Goal: Find specific page/section: Find specific page/section

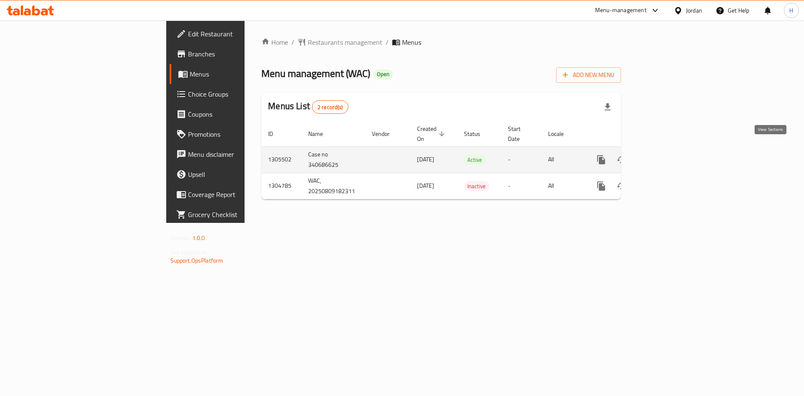
click at [666, 155] on icon "enhanced table" at bounding box center [661, 160] width 10 height 10
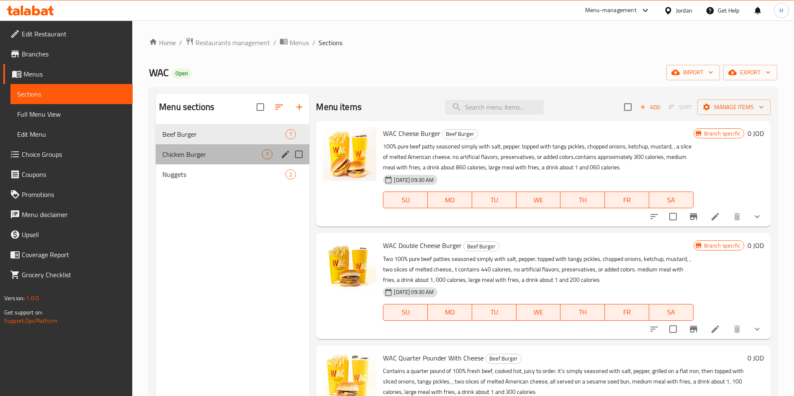
click at [237, 160] on div "Chicken Burger 7" at bounding box center [233, 154] width 154 height 20
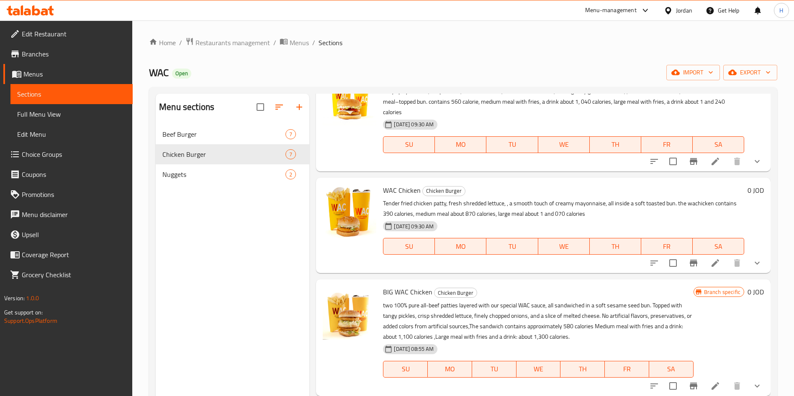
scroll to position [377, 0]
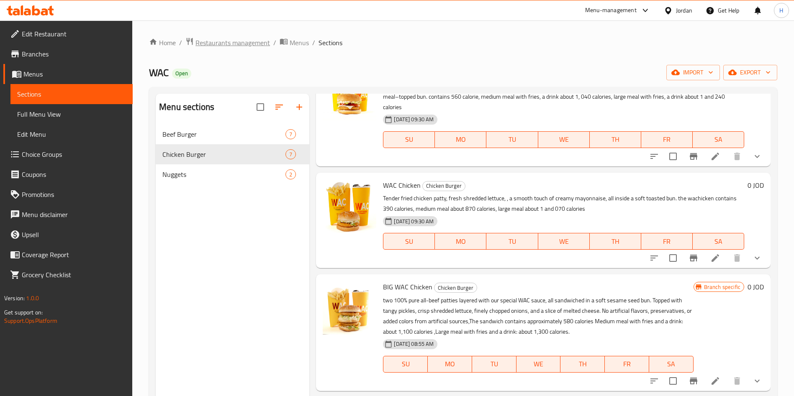
click at [218, 44] on span "Restaurants management" at bounding box center [232, 43] width 74 height 10
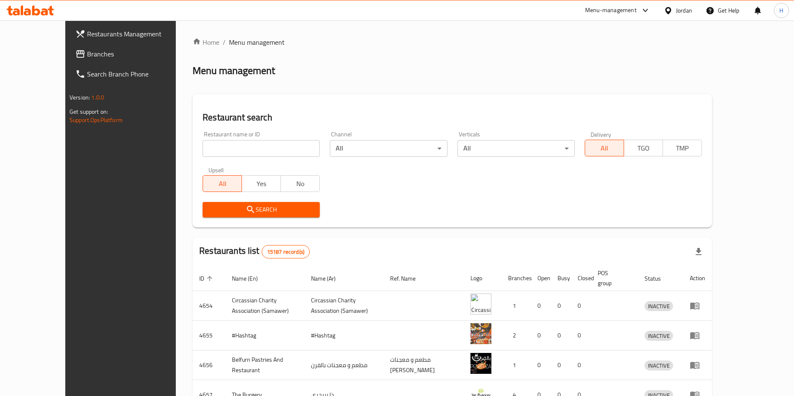
click at [216, 145] on input "search" at bounding box center [261, 148] width 117 height 17
click button "Search" at bounding box center [261, 209] width 117 height 15
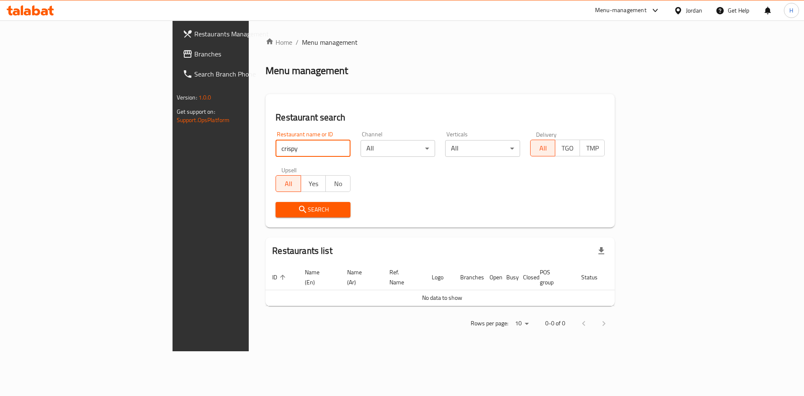
click button "Search" at bounding box center [312, 209] width 75 height 15
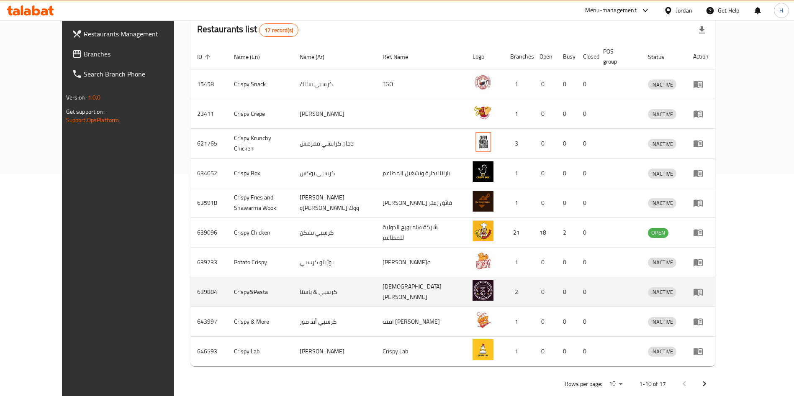
scroll to position [228, 0]
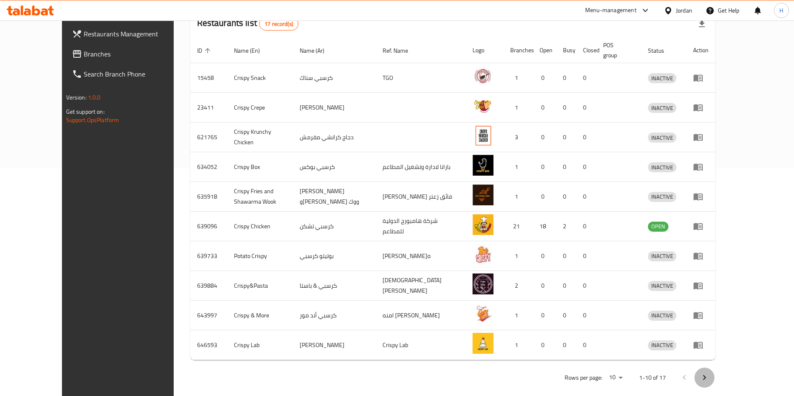
click at [709, 373] on icon "Next page" at bounding box center [704, 378] width 10 height 10
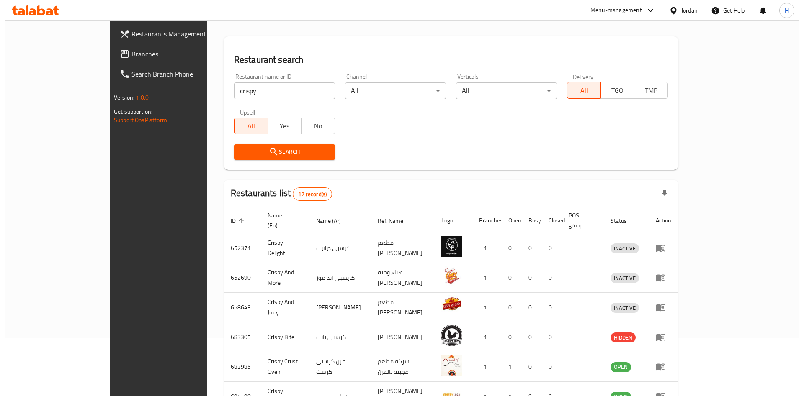
scroll to position [0, 0]
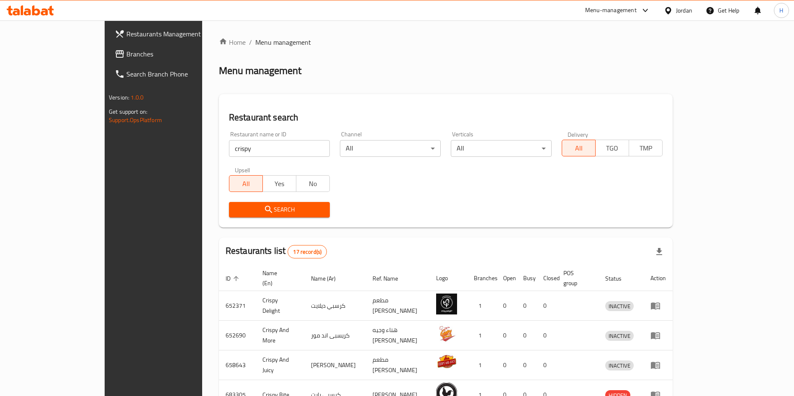
click at [229, 144] on input "crispy" at bounding box center [279, 148] width 101 height 17
click button "Search" at bounding box center [279, 209] width 101 height 15
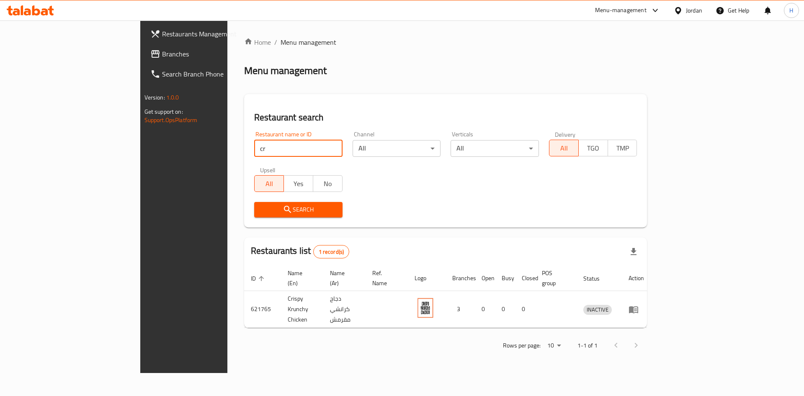
type input "c"
click at [162, 39] on span "Restaurants Management" at bounding box center [215, 34] width 106 height 10
